Goal: Use online tool/utility: Use online tool/utility

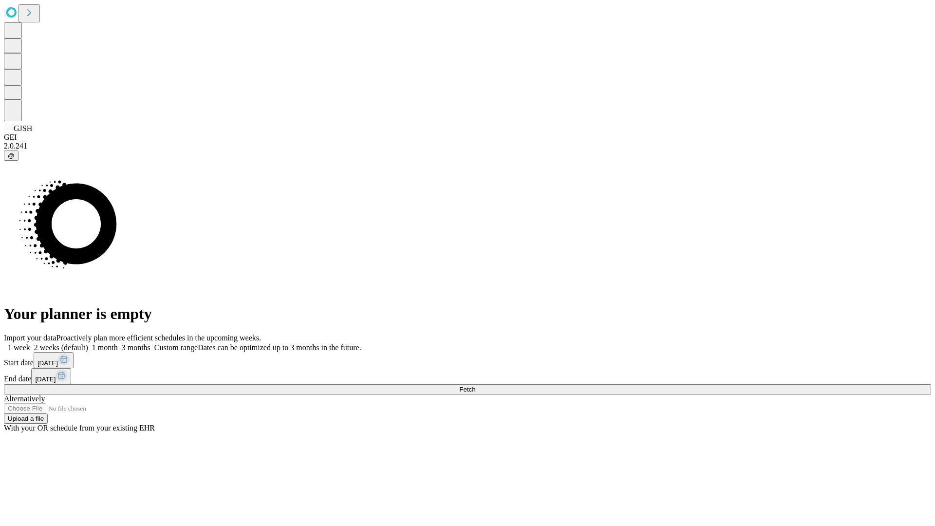
click at [475, 386] on span "Fetch" at bounding box center [467, 389] width 16 height 7
